Goal: Check status: Check status

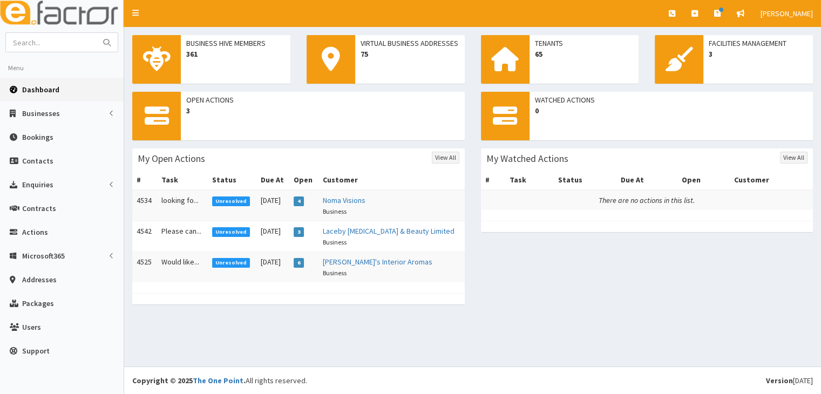
click at [237, 199] on span "Unresolved" at bounding box center [231, 201] width 38 height 10
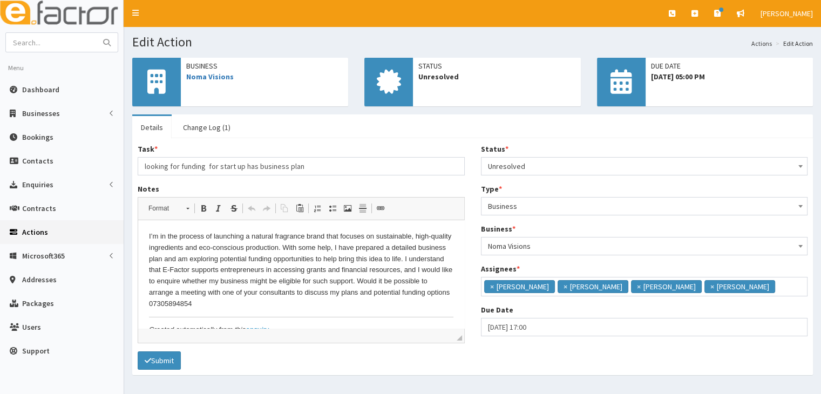
click at [790, 139] on div "Task * looking for funding for start up has business plan Notes Rich Text Edito…" at bounding box center [472, 256] width 681 height 237
click at [39, 92] on span "Dashboard" at bounding box center [40, 90] width 37 height 10
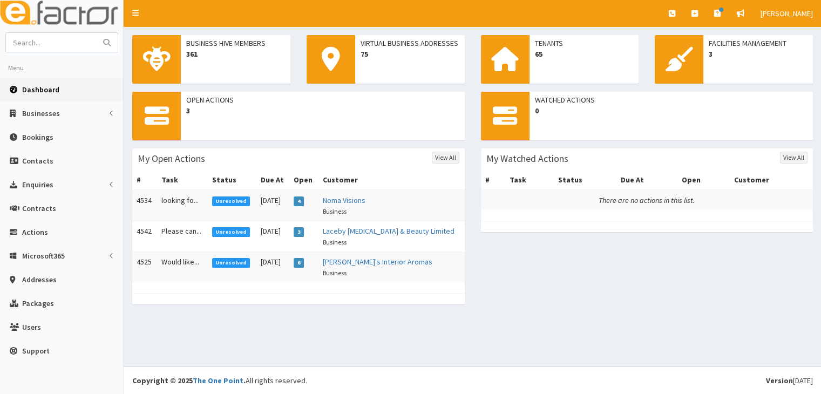
click at [230, 232] on span "Unresolved" at bounding box center [231, 232] width 38 height 10
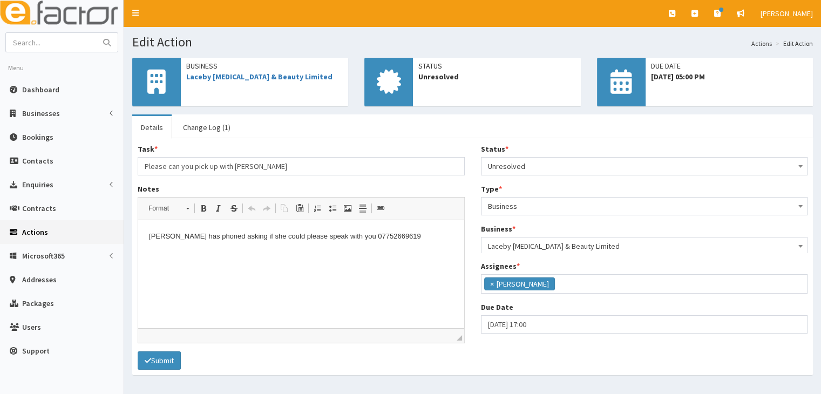
scroll to position [26, 0]
click at [51, 93] on span "Dashboard" at bounding box center [40, 90] width 37 height 10
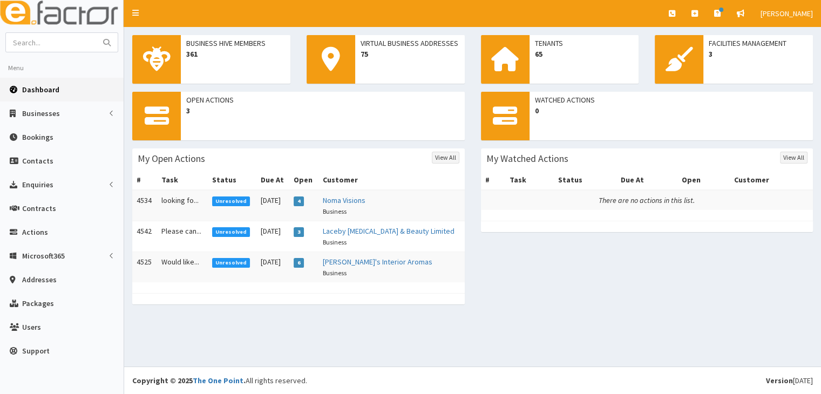
click at [235, 260] on span "Unresolved" at bounding box center [231, 263] width 38 height 10
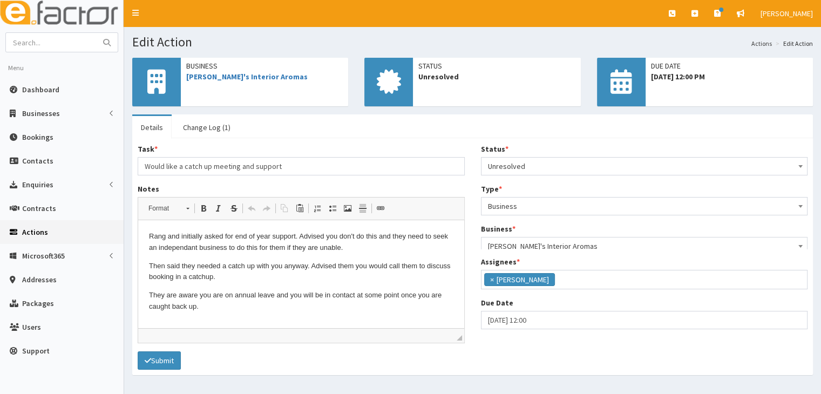
scroll to position [26, 0]
